Goal: Use online tool/utility

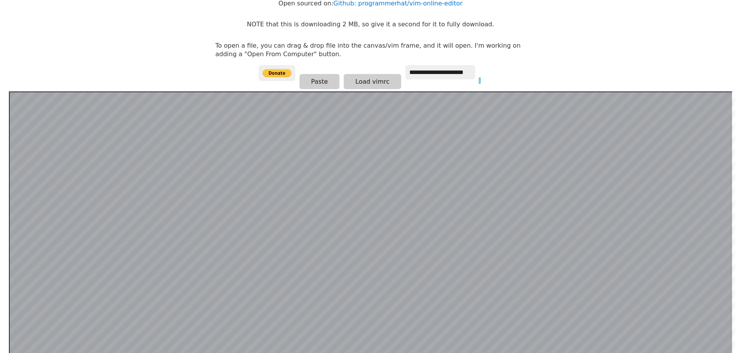
scroll to position [151, 0]
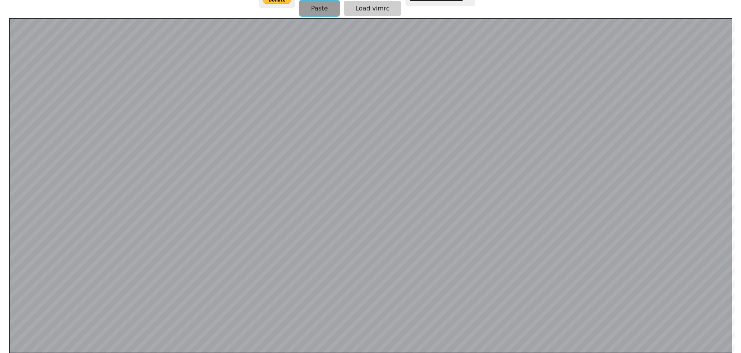
drag, startPoint x: 548, startPoint y: 0, endPoint x: 319, endPoint y: 11, distance: 228.7
click at [319, 11] on button "Paste" at bounding box center [319, 8] width 40 height 15
click at [0, 218] on html "**********" at bounding box center [370, 33] width 741 height 369
click at [311, 10] on button "Paste" at bounding box center [319, 8] width 40 height 15
click at [315, 7] on button "Paste" at bounding box center [319, 8] width 40 height 15
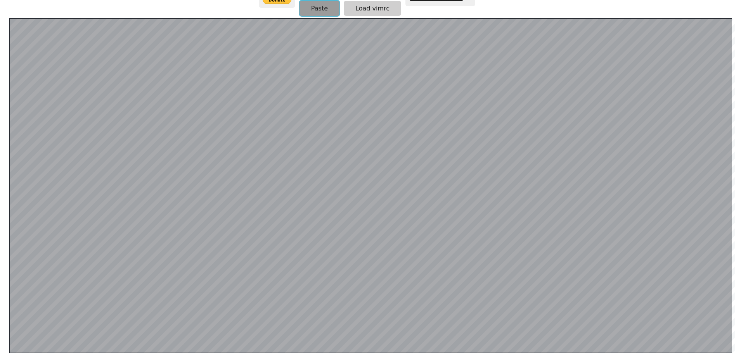
click at [327, 13] on button "Paste" at bounding box center [319, 8] width 40 height 15
click at [316, 5] on button "Paste" at bounding box center [319, 8] width 40 height 15
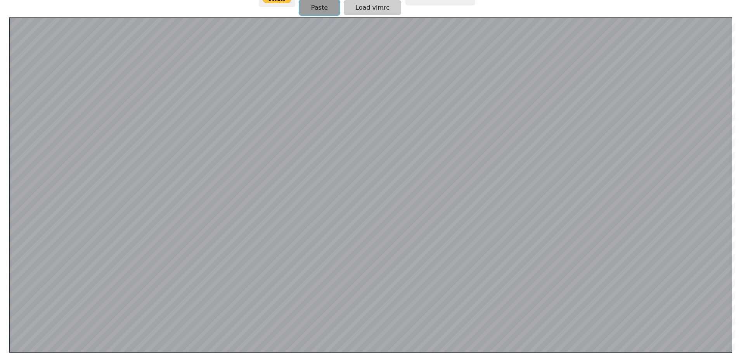
click at [309, 12] on button "Paste" at bounding box center [319, 7] width 40 height 15
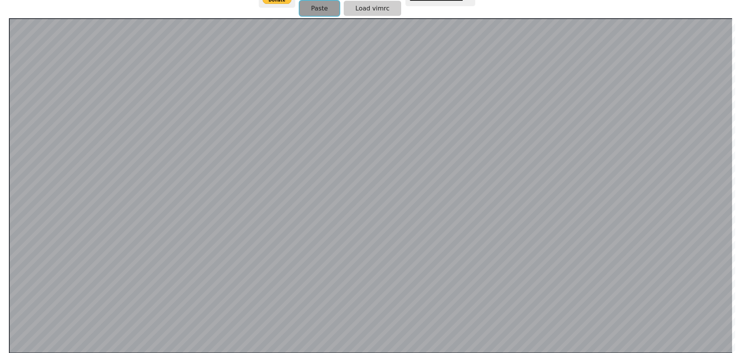
click at [316, 11] on button "Paste" at bounding box center [319, 8] width 40 height 15
click at [0, 174] on html "**********" at bounding box center [370, 33] width 741 height 369
click at [0, 172] on html "**********" at bounding box center [370, 33] width 741 height 369
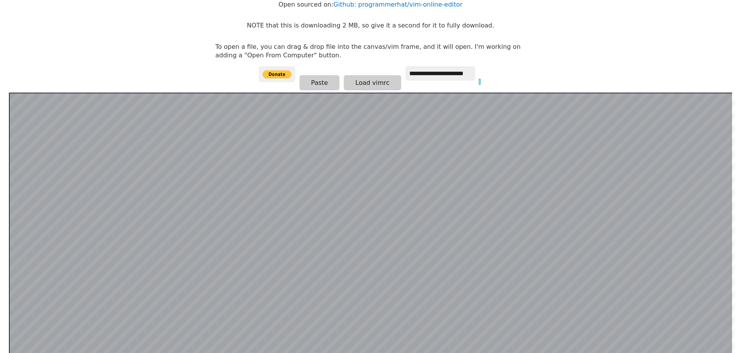
scroll to position [35, 0]
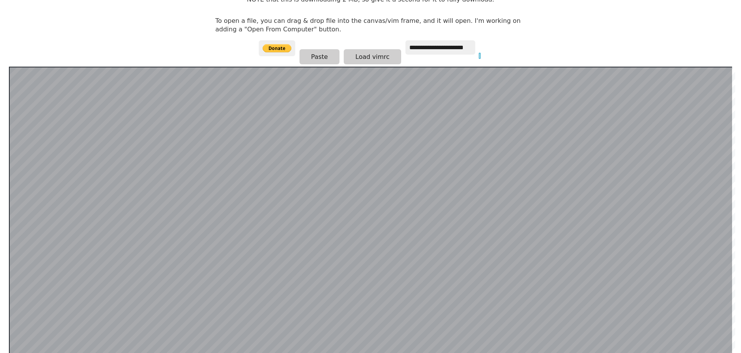
scroll to position [35, 0]
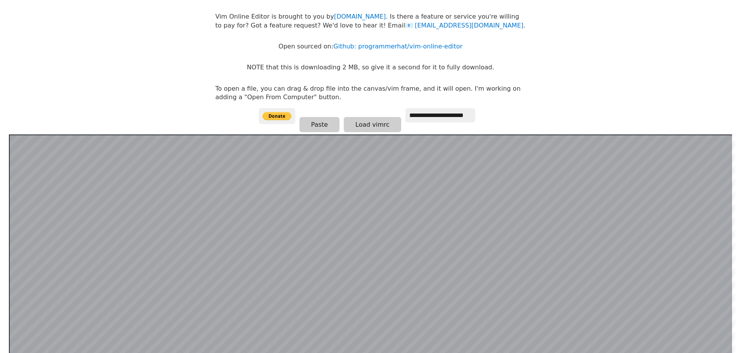
click at [55, 171] on div at bounding box center [370, 302] width 723 height 335
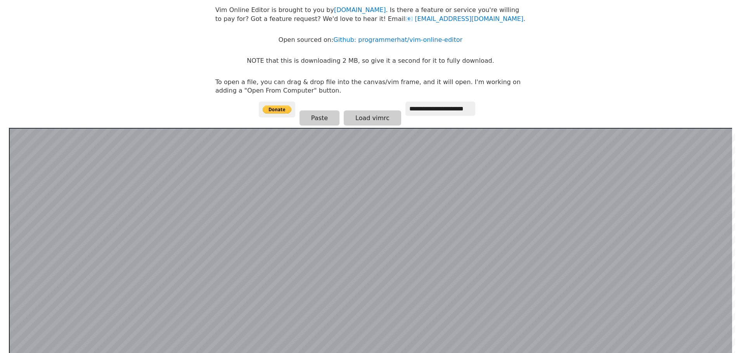
scroll to position [116, 0]
